Goal: Transaction & Acquisition: Subscribe to service/newsletter

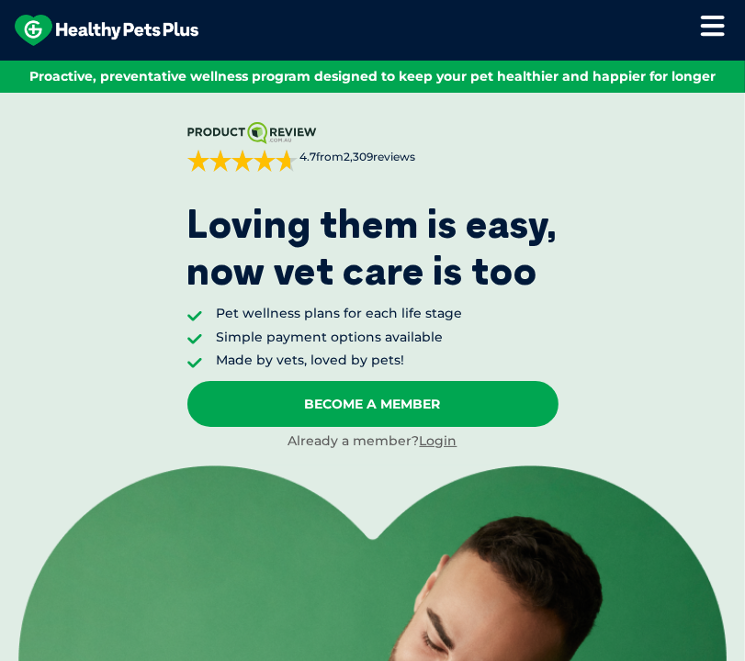
click at [702, 36] on icon at bounding box center [712, 26] width 25 height 22
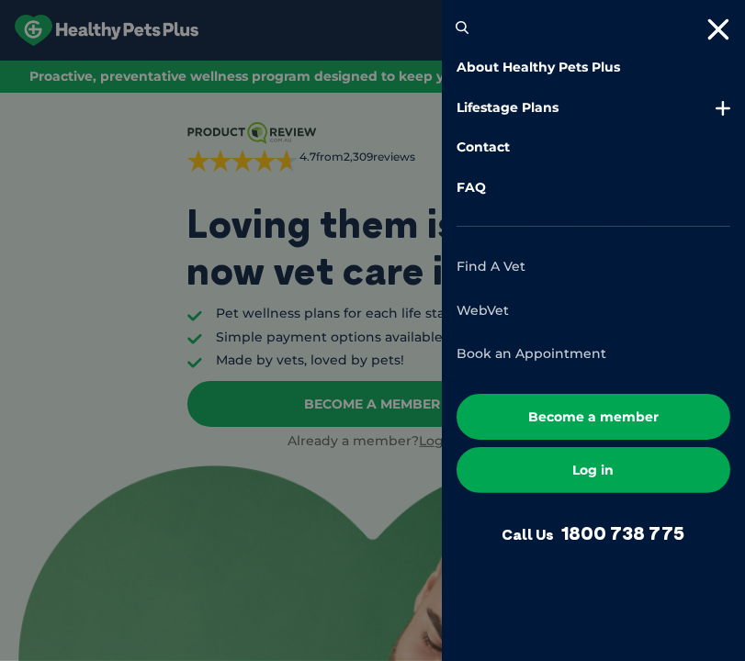
click at [578, 468] on link "Log in" at bounding box center [593, 470] width 274 height 46
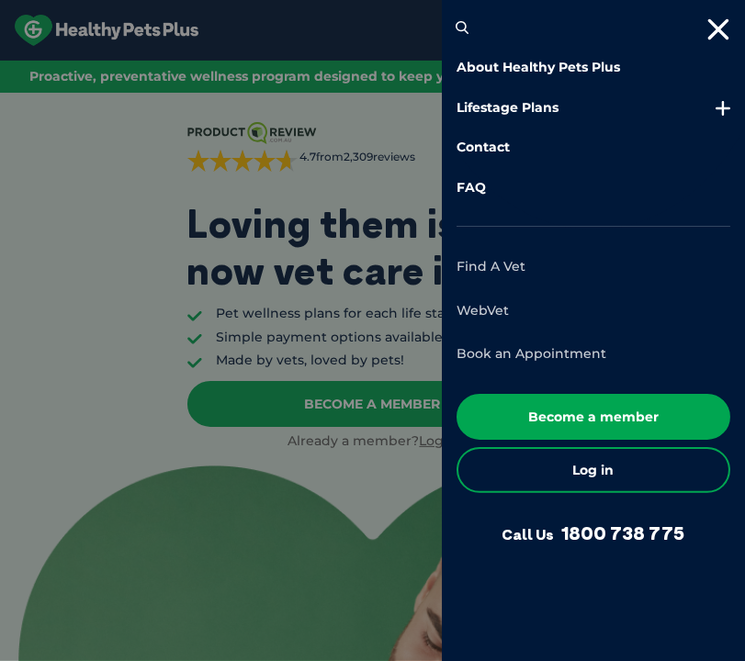
click at [147, 219] on div at bounding box center [372, 330] width 745 height 661
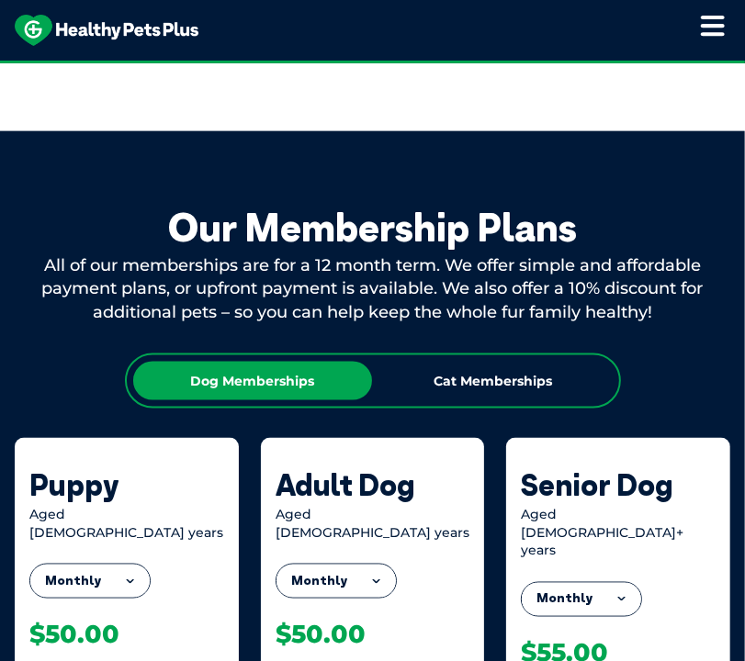
scroll to position [1396, 0]
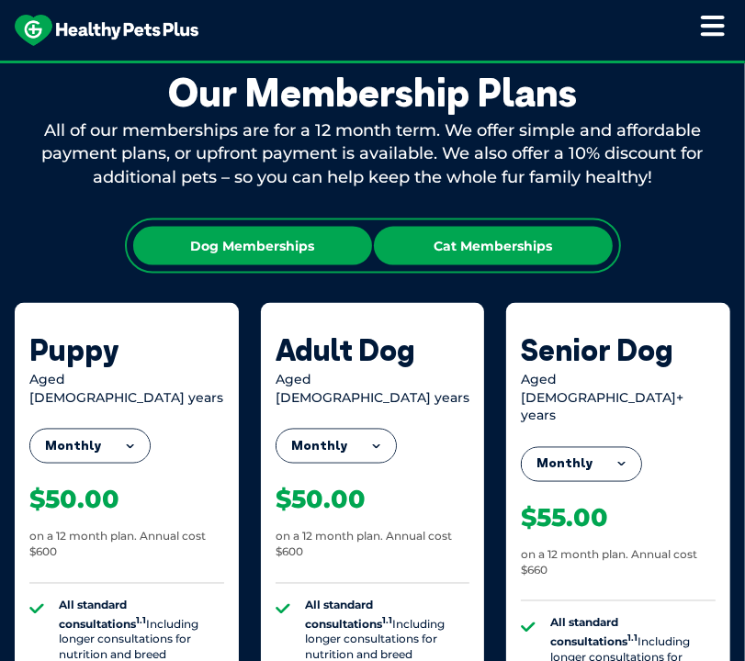
click at [477, 256] on div "Cat Memberships" at bounding box center [493, 246] width 239 height 39
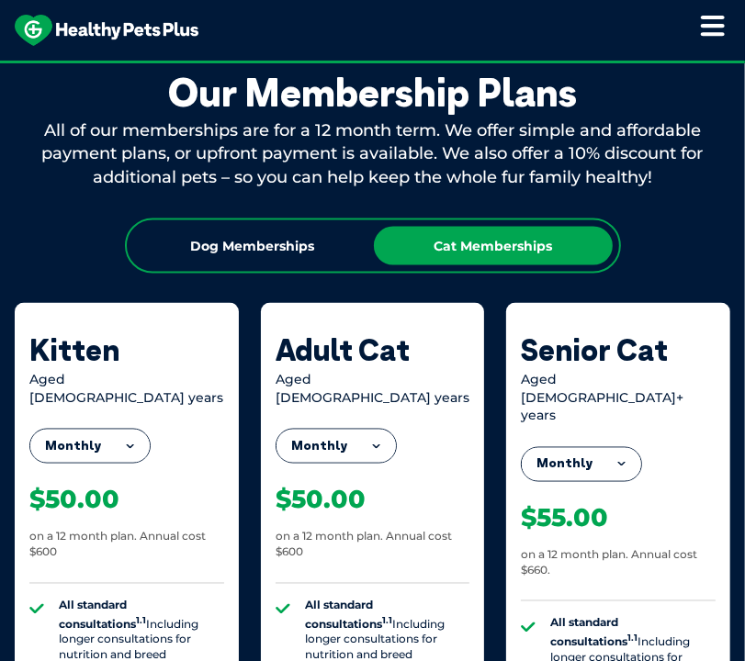
click at [133, 433] on button "Monthly" at bounding box center [89, 446] width 119 height 33
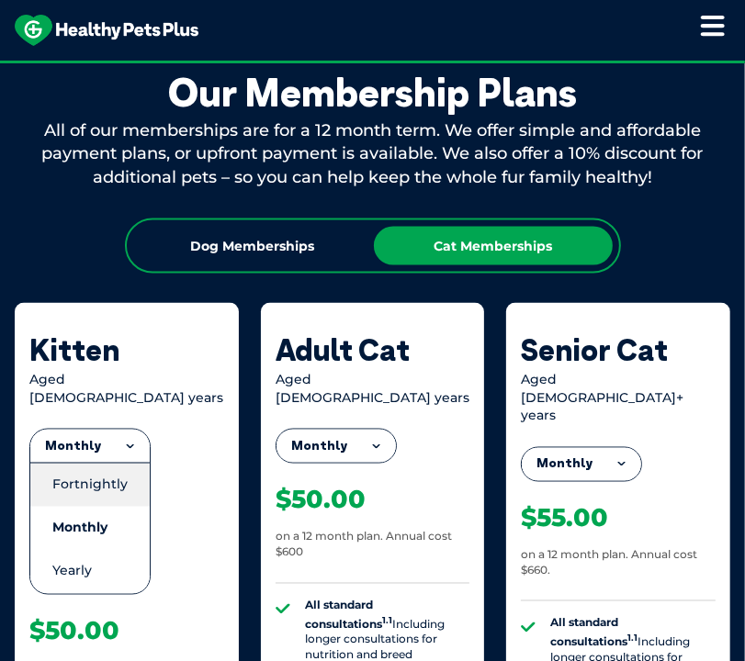
click at [124, 465] on li "Fortnightly" at bounding box center [89, 485] width 119 height 44
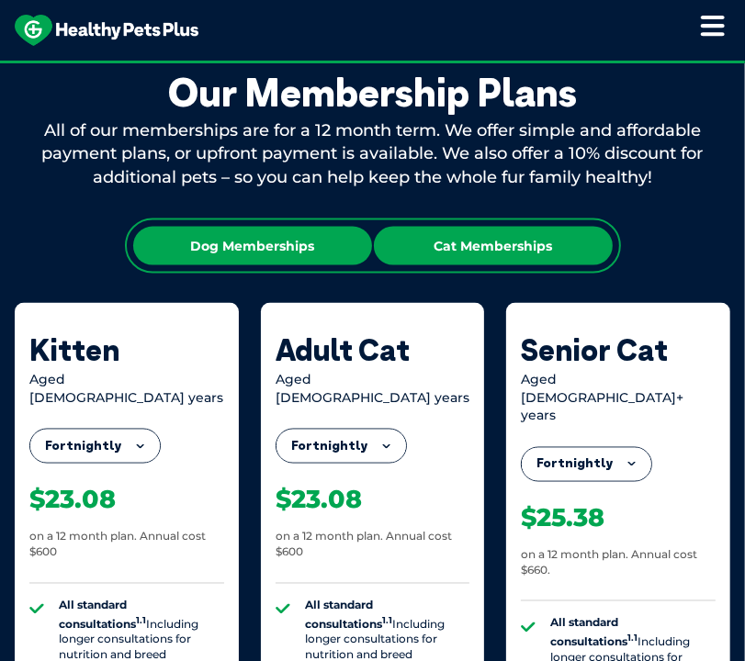
click at [246, 255] on div "Dog Memberships" at bounding box center [252, 246] width 239 height 39
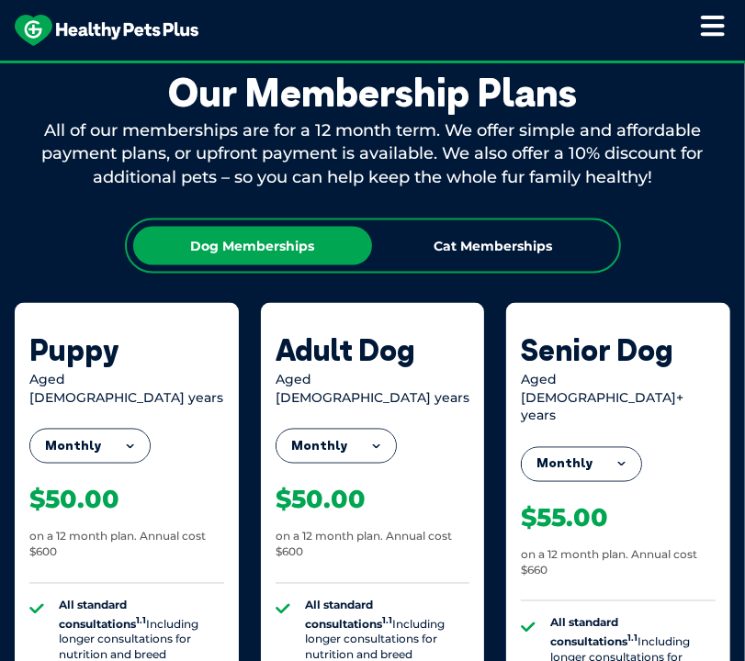
click at [130, 430] on button "Monthly" at bounding box center [89, 446] width 119 height 33
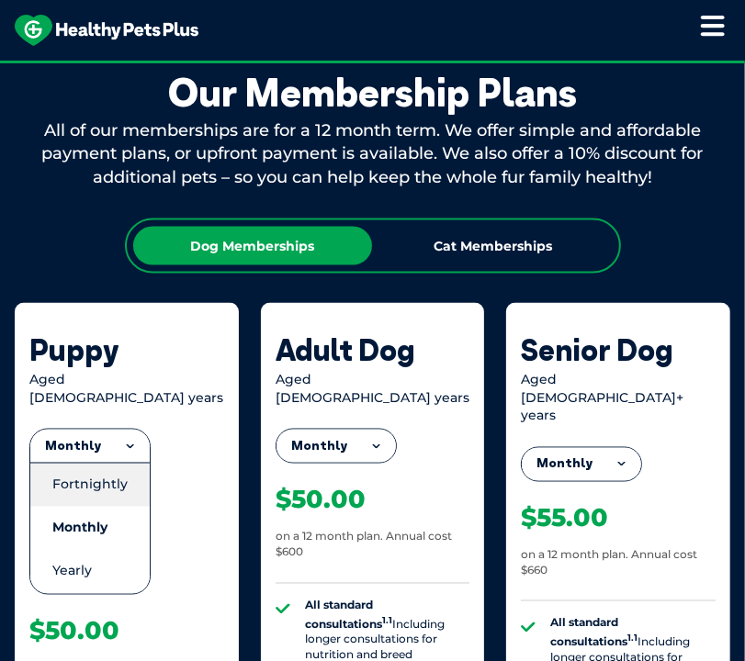
click at [130, 466] on li "Fortnightly" at bounding box center [89, 485] width 119 height 44
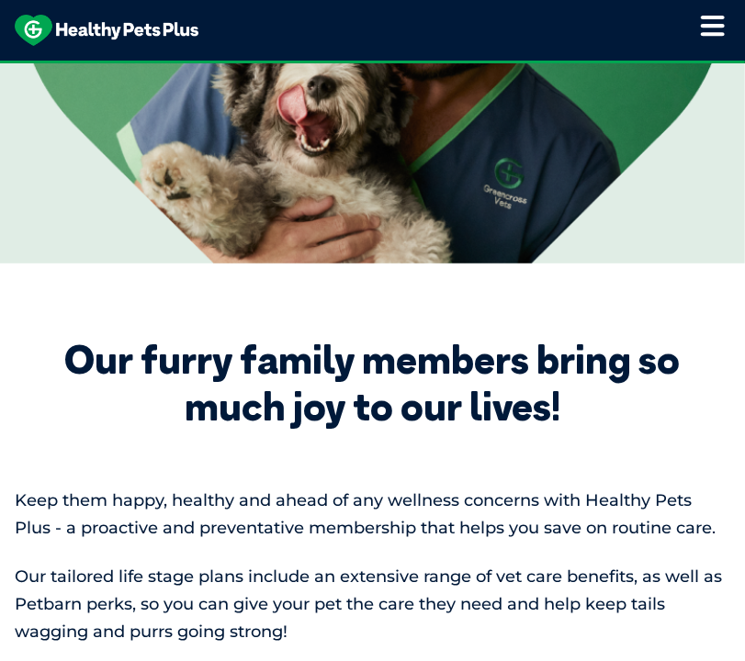
scroll to position [661, 0]
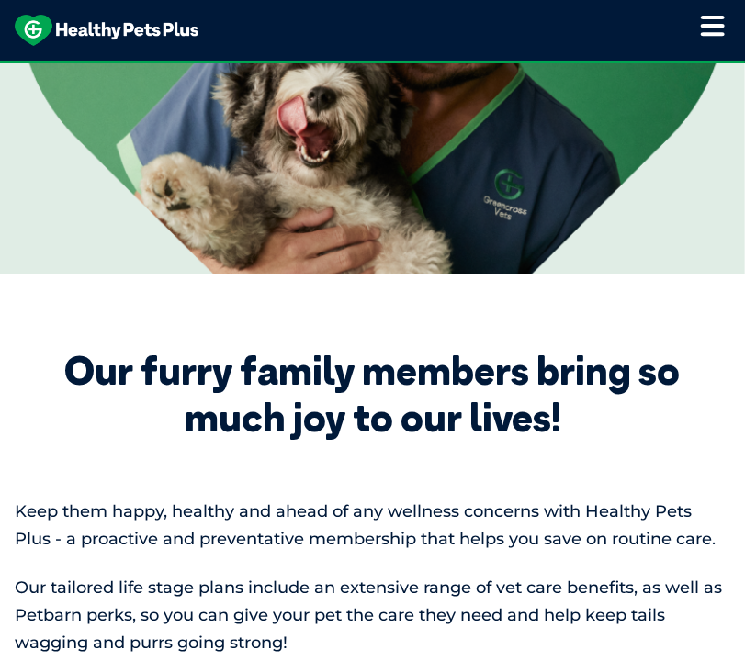
click at [708, 28] on icon at bounding box center [712, 26] width 25 height 22
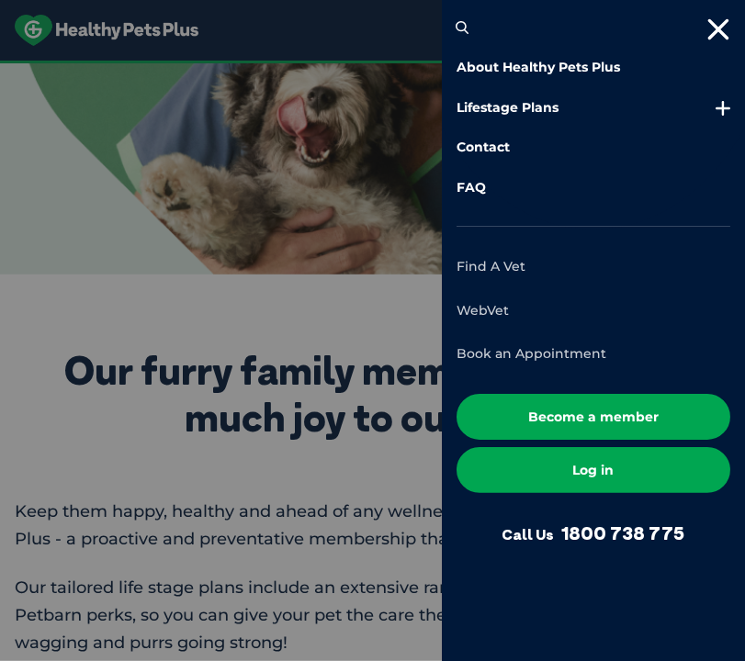
click at [602, 481] on link "Log in" at bounding box center [593, 470] width 274 height 46
